Goal: Find specific page/section: Find specific page/section

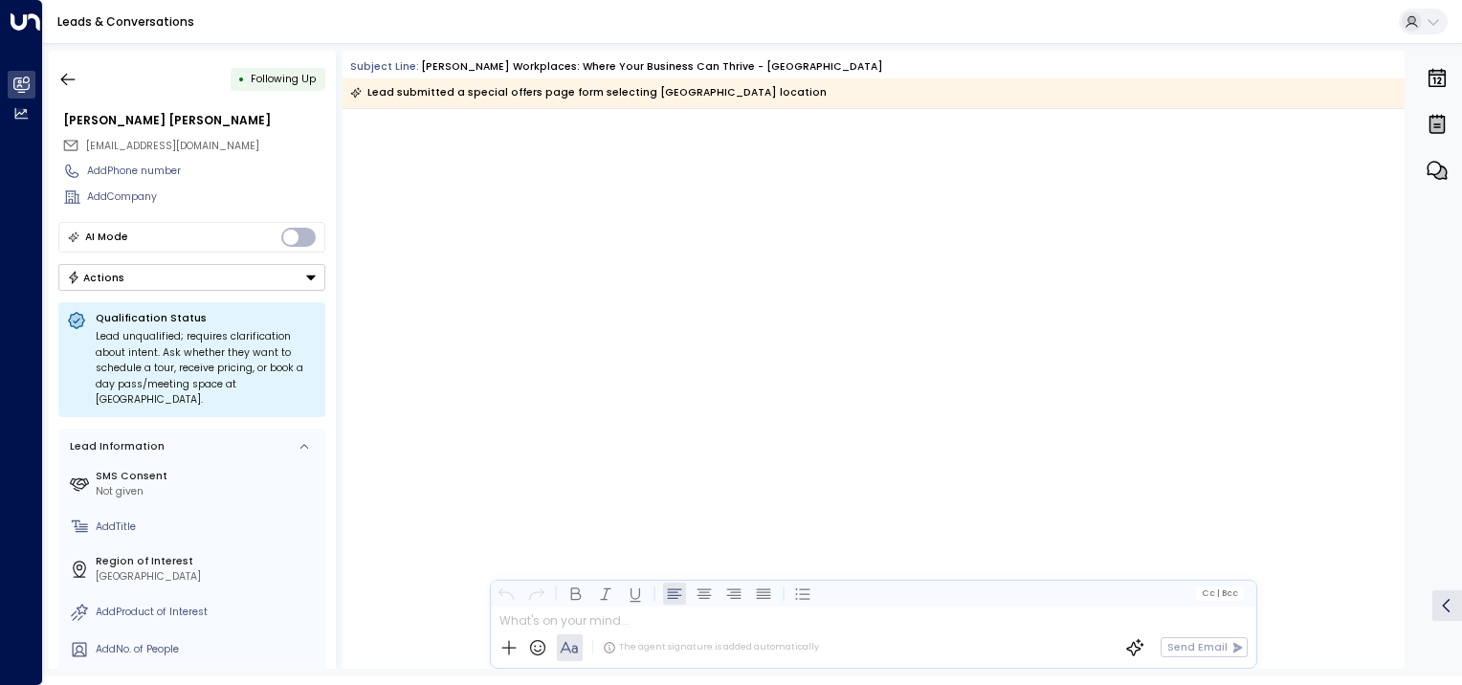
scroll to position [3809, 0]
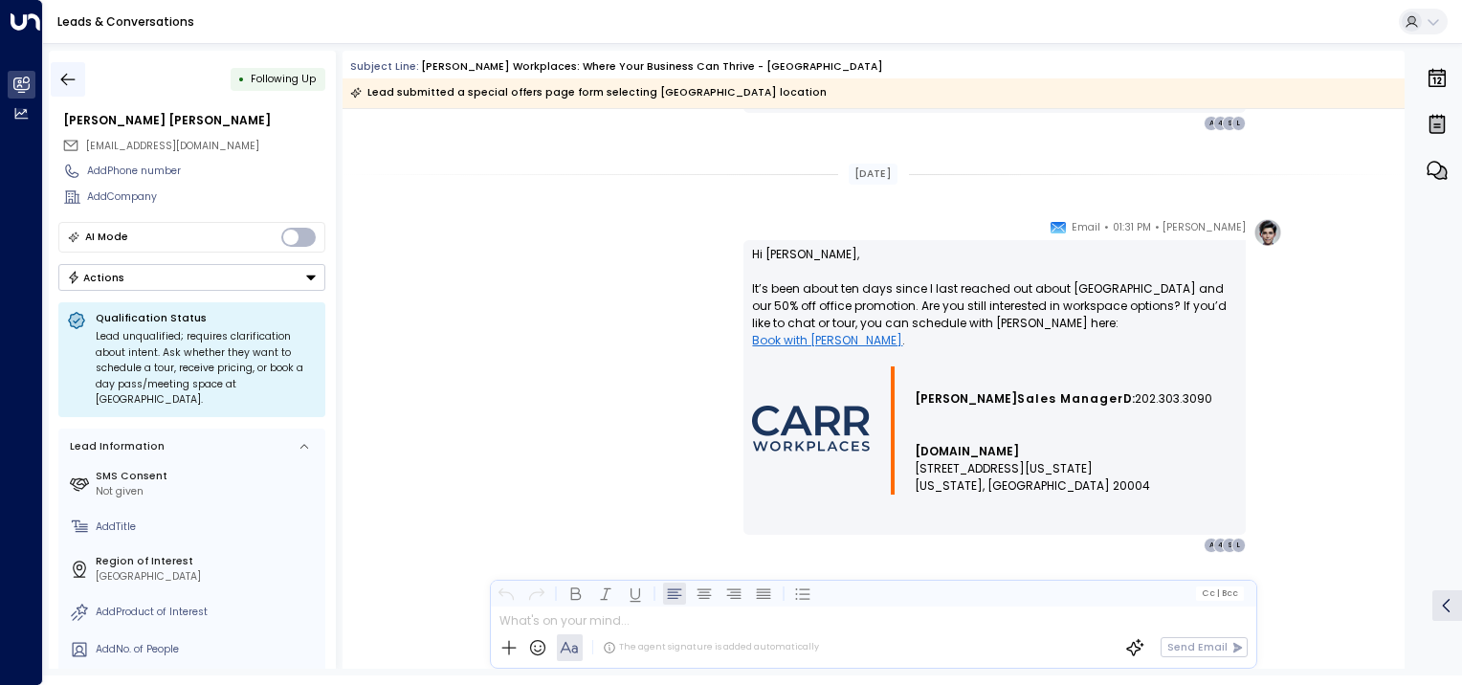
click at [65, 81] on icon "button" at bounding box center [67, 79] width 19 height 19
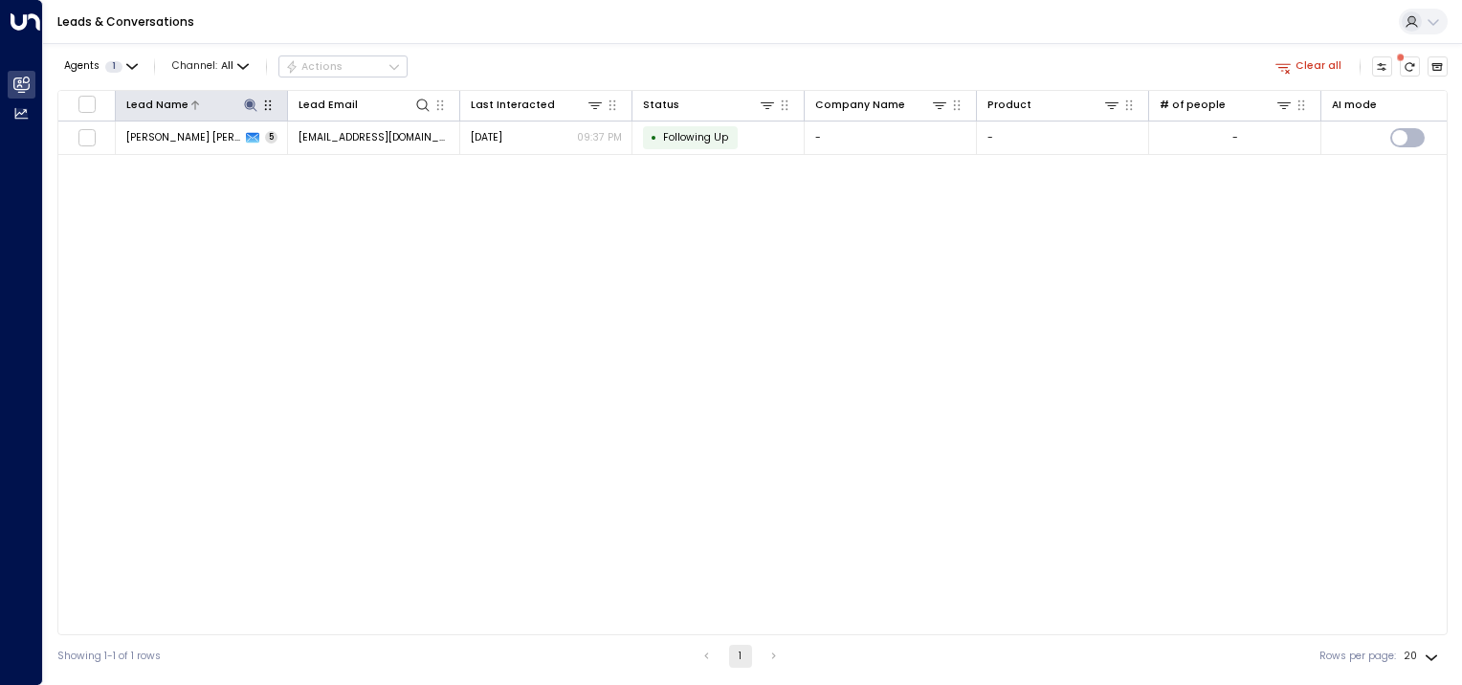
click at [246, 105] on icon at bounding box center [250, 105] width 15 height 15
type input "*"
type input "*******"
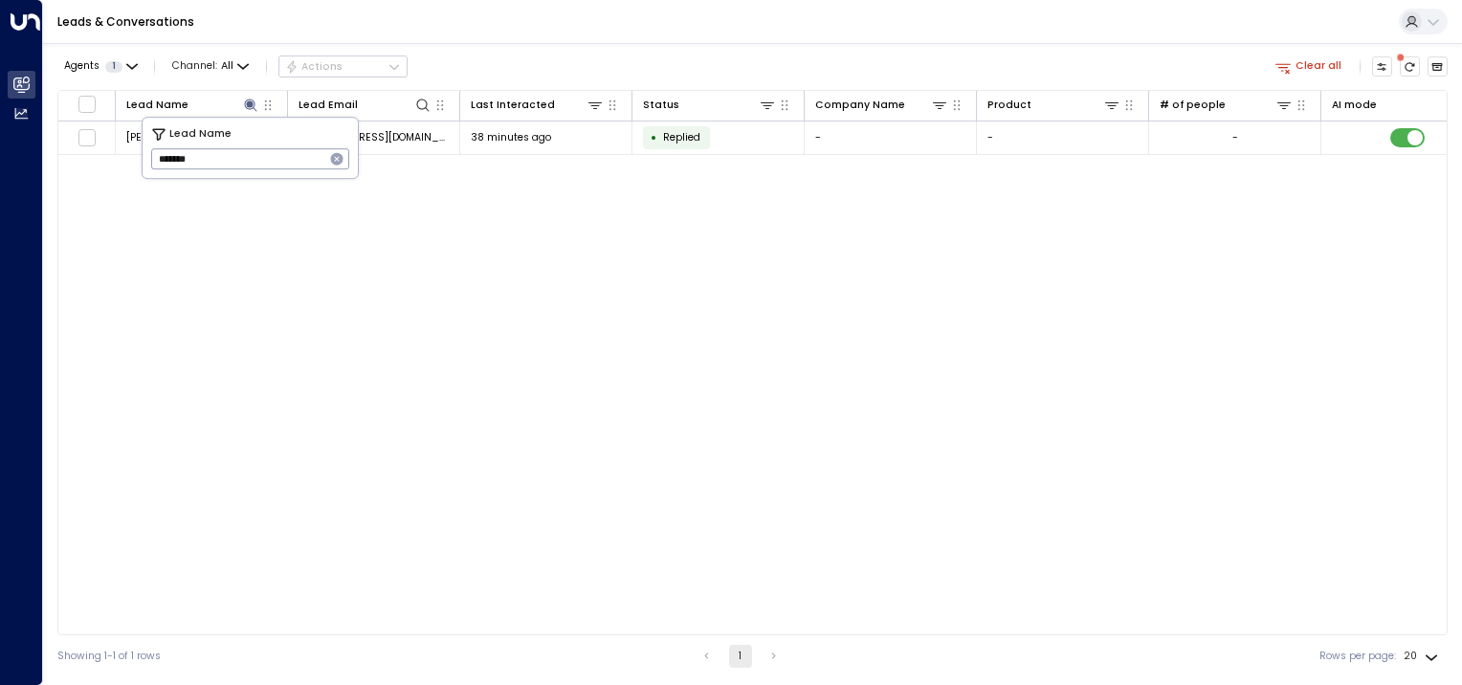
click at [345, 272] on div "Lead Name Lead Email Last Interacted Status Company Name Product # of people AI…" at bounding box center [752, 363] width 1391 height 546
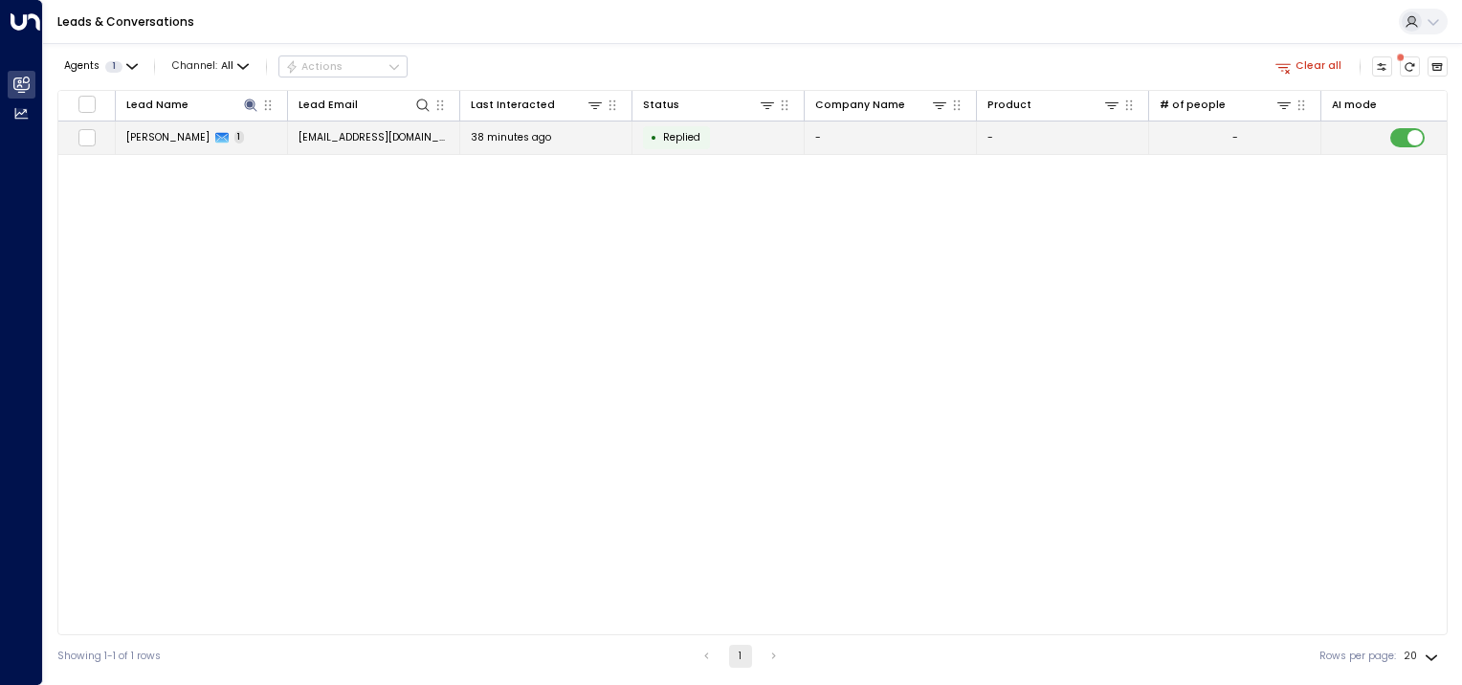
click at [181, 130] on span "[PERSON_NAME]" at bounding box center [167, 137] width 83 height 14
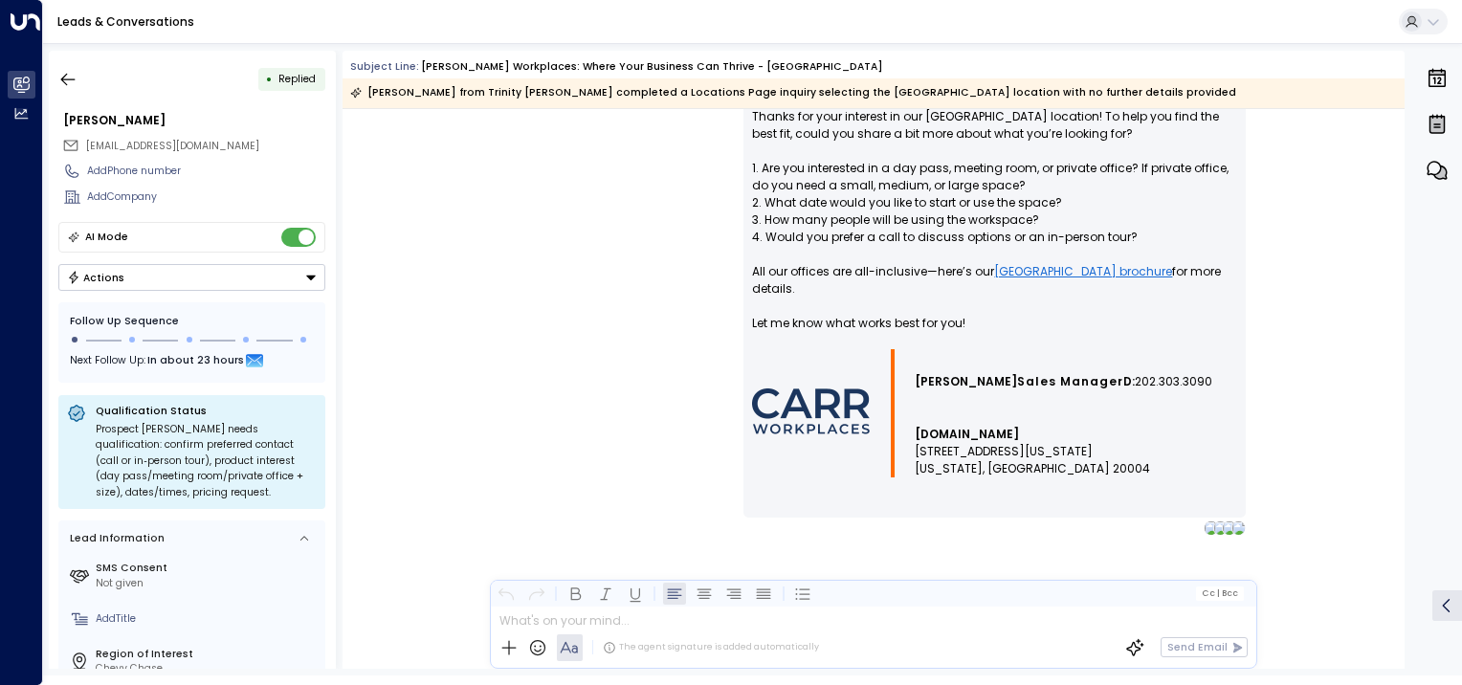
scroll to position [967, 0]
